Goal: Communication & Community: Participate in discussion

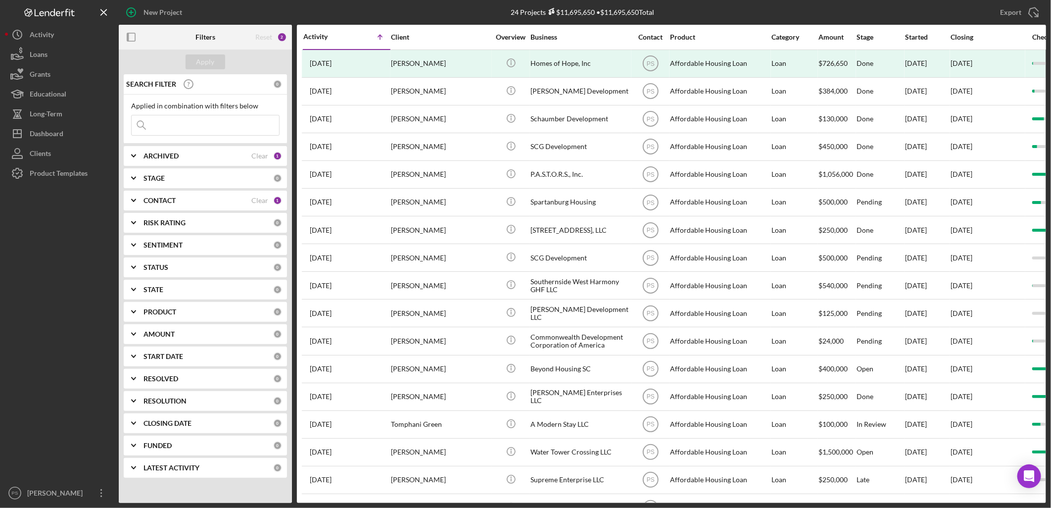
click at [192, 175] on div "STAGE" at bounding box center [209, 178] width 130 height 8
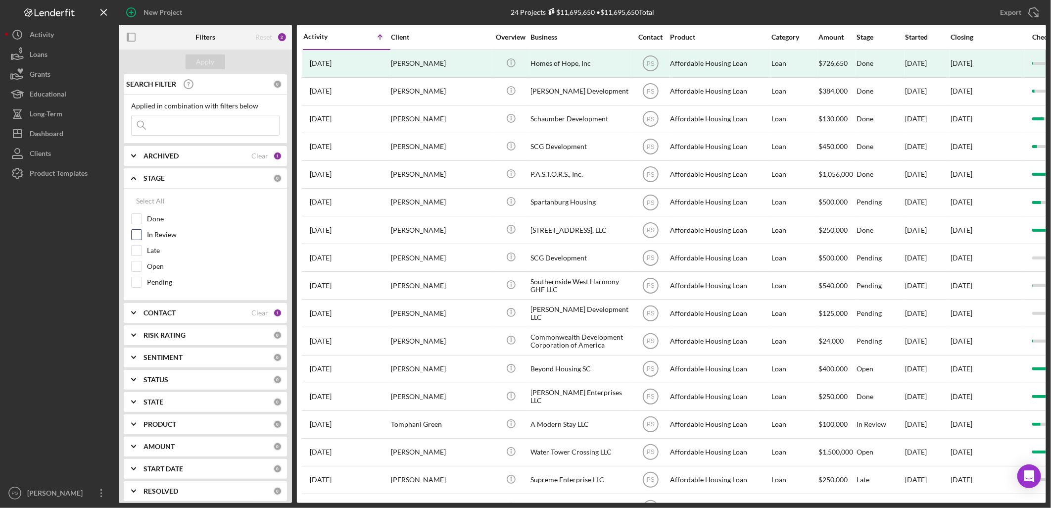
click at [164, 236] on label "In Review" at bounding box center [213, 235] width 133 height 10
click at [142, 236] on input "In Review" at bounding box center [137, 235] width 10 height 10
checkbox input "true"
click at [157, 254] on div "Late" at bounding box center [205, 253] width 149 height 16
click at [150, 248] on label "Late" at bounding box center [213, 251] width 133 height 10
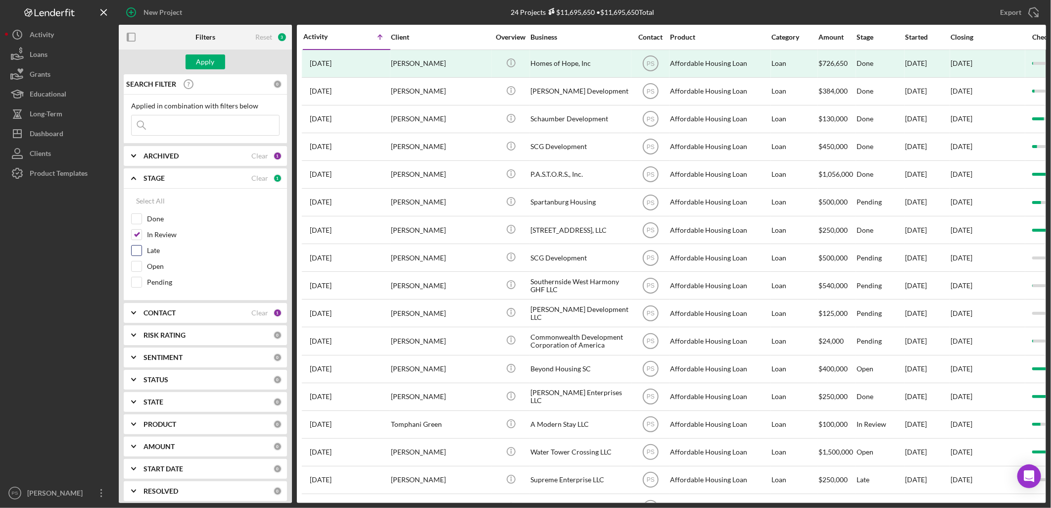
click at [142, 248] on input "Late" at bounding box center [137, 251] width 10 height 10
checkbox input "true"
click at [155, 261] on label "Open" at bounding box center [213, 266] width 133 height 10
click at [142, 261] on input "Open" at bounding box center [137, 266] width 10 height 10
checkbox input "true"
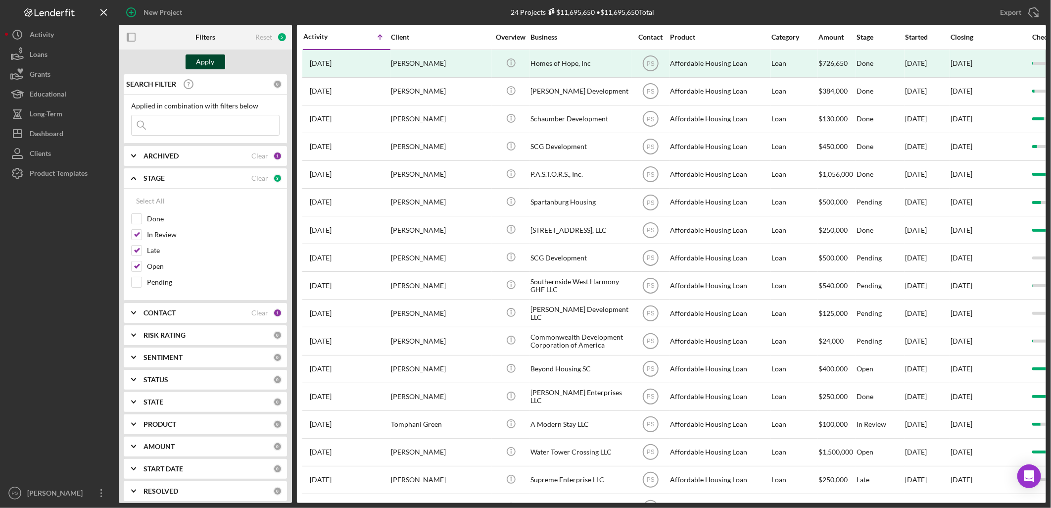
click at [218, 56] on button "Apply" at bounding box center [206, 61] width 40 height 15
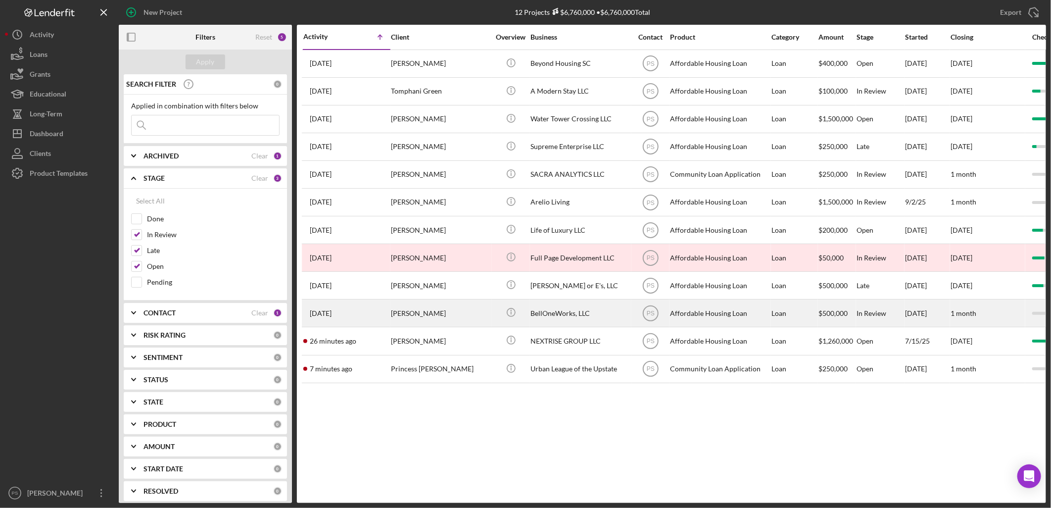
click at [486, 307] on div "[PERSON_NAME]" at bounding box center [440, 313] width 99 height 26
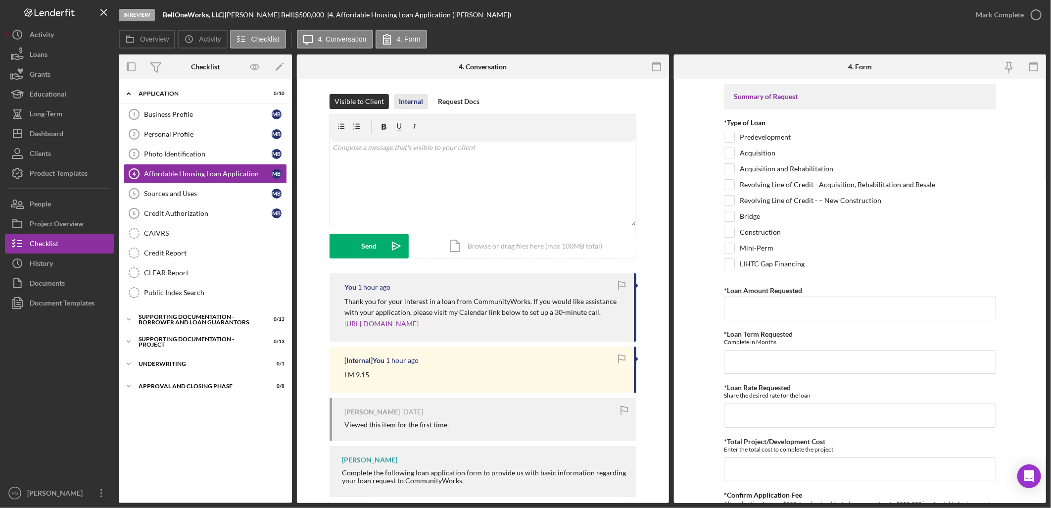
click at [408, 101] on div "Internal" at bounding box center [411, 101] width 24 height 15
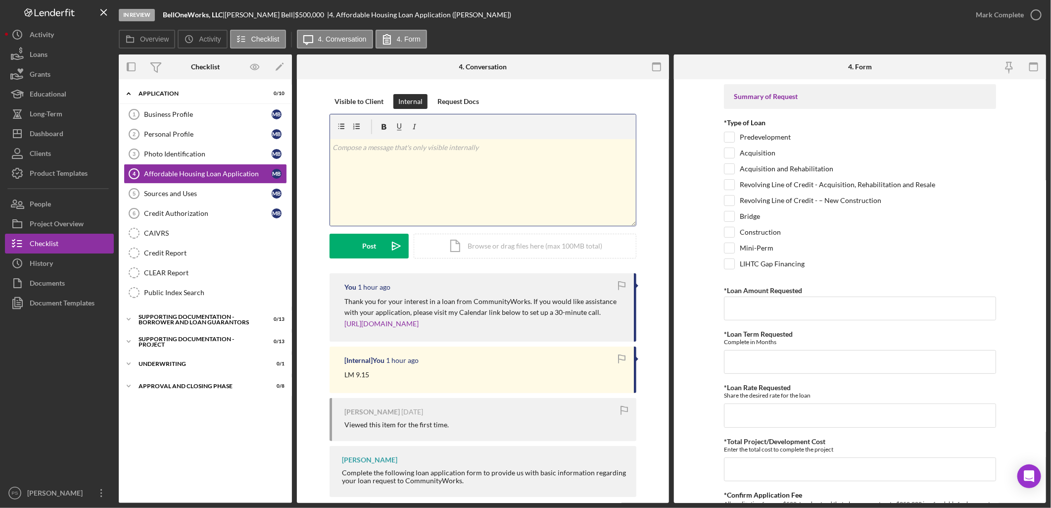
click at [438, 151] on p at bounding box center [483, 147] width 300 height 11
click at [538, 145] on p "9.15. Investor friend do some Opportunity Zone funds." at bounding box center [483, 147] width 300 height 11
click at [354, 156] on p "9.15. Investor friend do some Opportunity Zone funds. [GEOGRAPHIC_DATA]. Zoned …" at bounding box center [483, 153] width 300 height 22
click at [440, 161] on p "9.15. Investor friend do some Opportunity Zone funds. [GEOGRAPHIC_DATA]. Zoned …" at bounding box center [483, 153] width 300 height 22
click at [443, 156] on p "9.15. Investor friend do some Opportunity Zone funds. [GEOGRAPHIC_DATA]. Zoned …" at bounding box center [483, 153] width 300 height 22
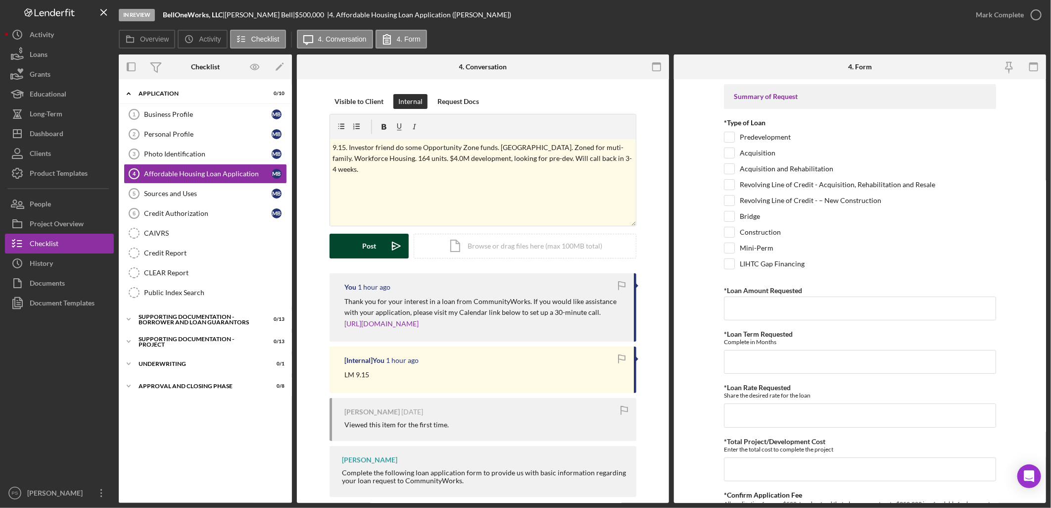
click at [380, 248] on button "Post Icon/icon-invite-send" at bounding box center [369, 246] width 79 height 25
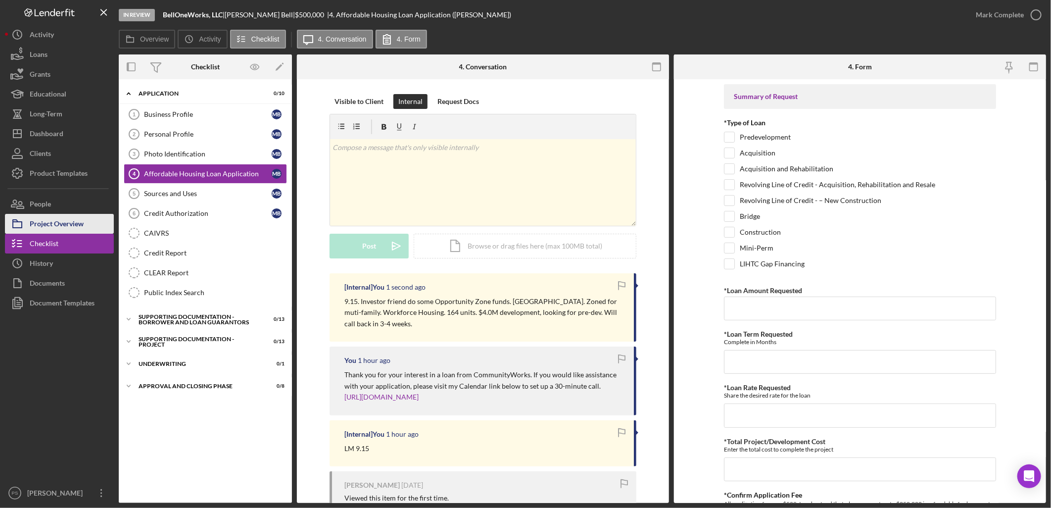
click at [55, 225] on div "Project Overview" at bounding box center [57, 225] width 54 height 22
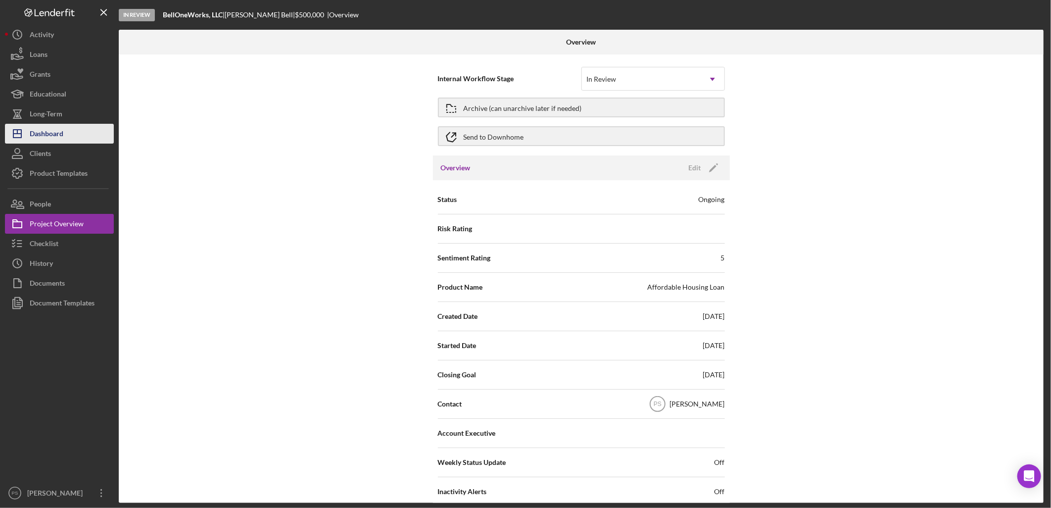
click at [60, 132] on div "Dashboard" at bounding box center [47, 135] width 34 height 22
